Goal: Task Accomplishment & Management: Use online tool/utility

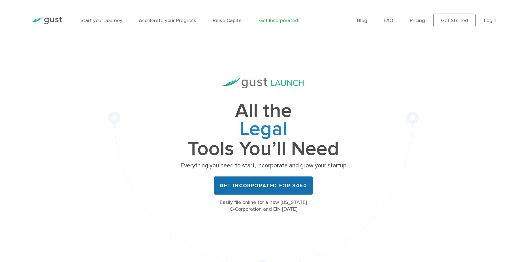
click at [275, 184] on link "Get Incorporated for $450" at bounding box center [263, 185] width 99 height 18
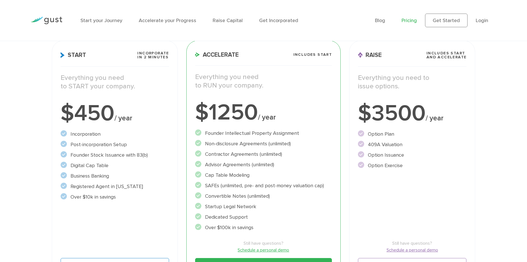
scroll to position [85, 0]
